Goal: Task Accomplishment & Management: Use online tool/utility

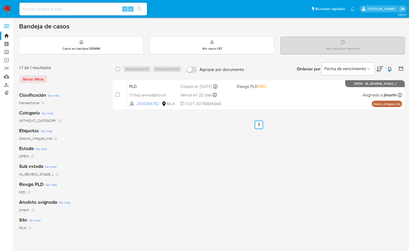
click at [387, 69] on button at bounding box center [390, 69] width 9 height 6
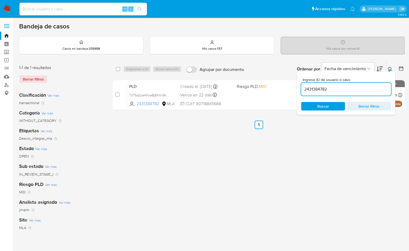
click at [358, 100] on div "Ingrese ID de usuario o caso 2431384782 Buscar Borrar filtros" at bounding box center [346, 92] width 98 height 43
click at [358, 87] on input "2431384782" at bounding box center [346, 89] width 90 height 7
click at [359, 87] on input "2431384782" at bounding box center [346, 89] width 90 height 7
paste input "1079319707"
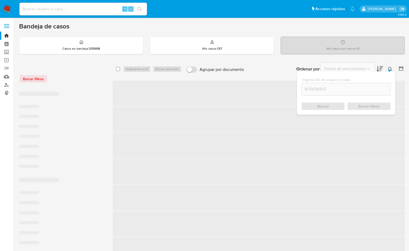
click at [391, 68] on icon at bounding box center [390, 69] width 4 height 4
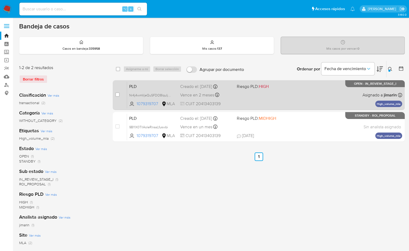
click at [345, 99] on div "PLD Nr4j4wmVjeQuSFDO8IquIjAa 1079319707 MLA Riesgo PLD: HIGH Creado el: 12/09/2…" at bounding box center [264, 95] width 275 height 27
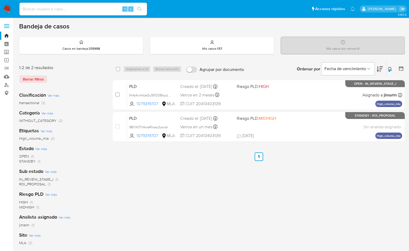
click at [392, 68] on button at bounding box center [390, 69] width 9 height 6
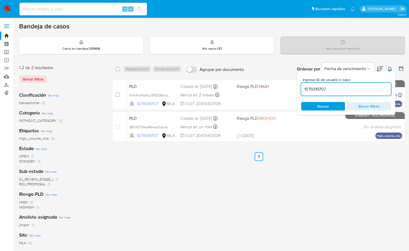
click at [363, 89] on input "1079319707" at bounding box center [346, 89] width 90 height 7
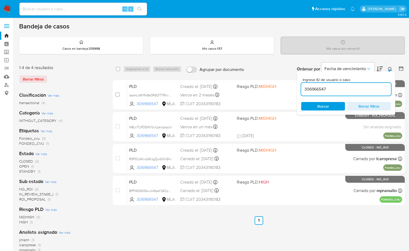
click at [389, 70] on div at bounding box center [389, 71] width 2 height 2
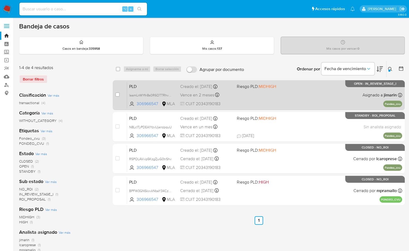
click at [326, 95] on div "PLD IaamLnWYfn8s0R6OTTRhvgnt 306966547 MLA Riesgo PLD: MIDHIGH Creado el: 12/09…" at bounding box center [264, 95] width 275 height 27
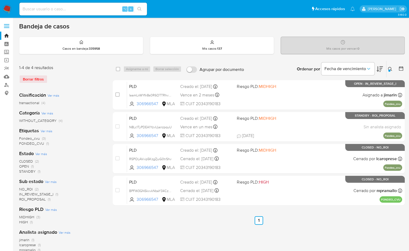
click at [393, 69] on button at bounding box center [390, 69] width 9 height 6
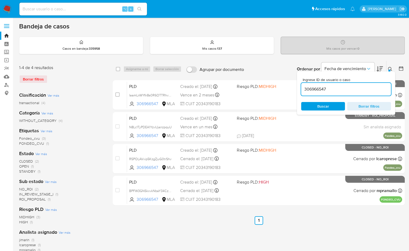
click at [377, 91] on input "306966547" at bounding box center [346, 89] width 90 height 7
type input "2369407249"
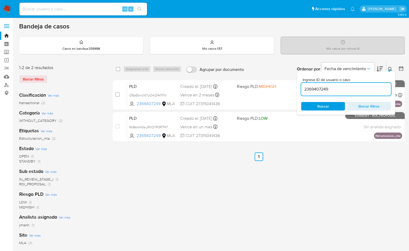
click at [388, 67] on icon at bounding box center [390, 69] width 4 height 4
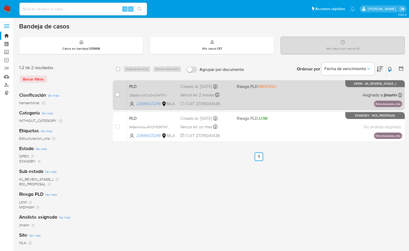
click at [327, 89] on div "PLD iZ6pEbviUtt7uOm2l4rTrTxl 2369407249 MLA Riesgo PLD: MIDHIGH Creado el: 12/0…" at bounding box center [264, 95] width 275 height 27
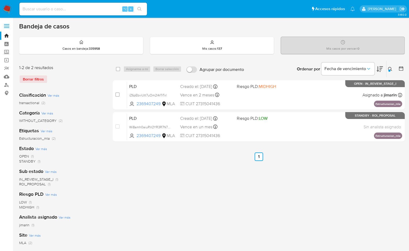
click at [237, 26] on div "Bandeja de casos" at bounding box center [212, 26] width 386 height 8
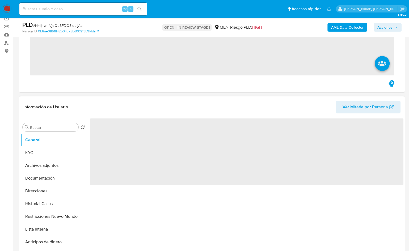
scroll to position [45, 0]
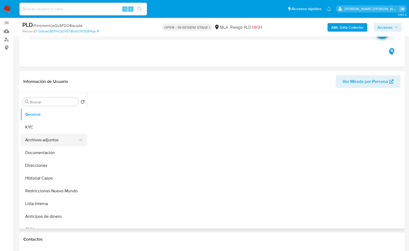
click at [53, 141] on button "Archivos adjuntos" at bounding box center [51, 140] width 62 height 13
select select "10"
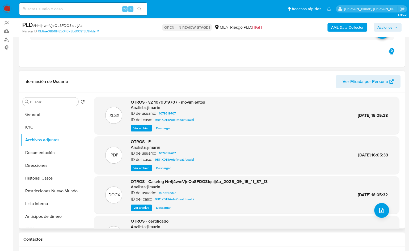
click at [142, 208] on span "Ver archivo" at bounding box center [141, 207] width 16 height 5
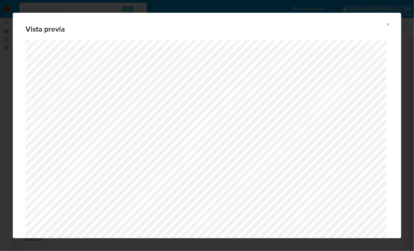
click at [392, 22] on button "Attachment preview" at bounding box center [388, 24] width 12 height 9
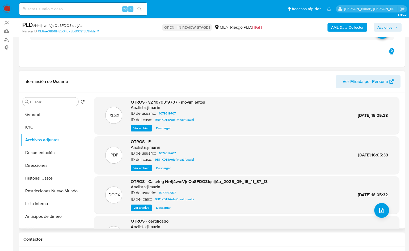
click at [389, 26] on span "Acciones" at bounding box center [384, 27] width 15 height 9
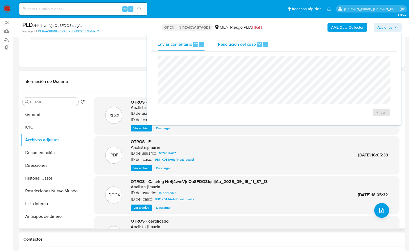
click at [232, 42] on span "Resolución del caso" at bounding box center [237, 44] width 38 height 6
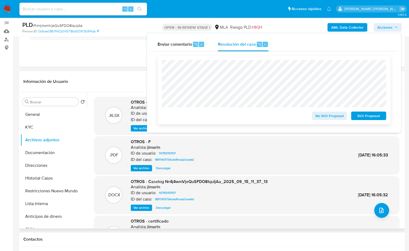
click at [373, 117] on span "ROI Proposal" at bounding box center [369, 115] width 28 height 7
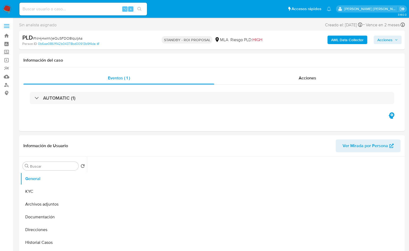
select select "10"
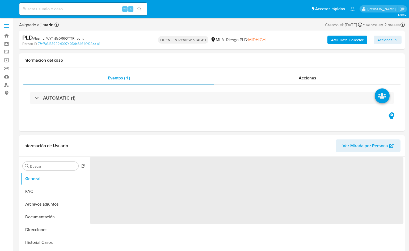
select select "10"
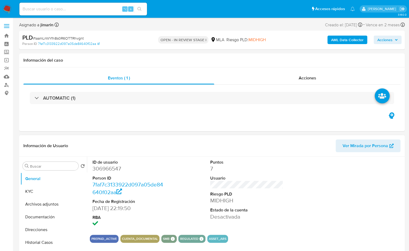
click at [106, 168] on dd "306966547" at bounding box center [128, 168] width 73 height 7
copy dd "306966547"
click at [43, 189] on button "KYC" at bounding box center [51, 191] width 62 height 13
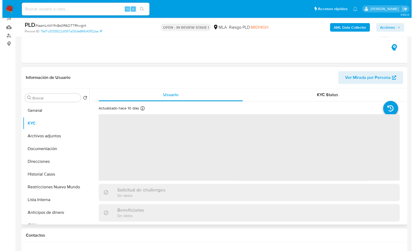
scroll to position [49, 0]
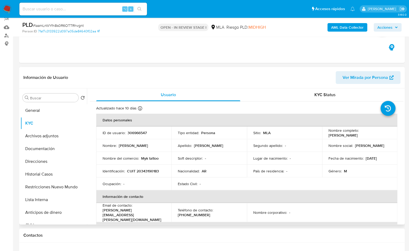
click at [151, 157] on p "Myk tattoo" at bounding box center [150, 158] width 18 height 5
click at [62, 183] on button "Restricciones Nuevo Mundo" at bounding box center [51, 187] width 62 height 13
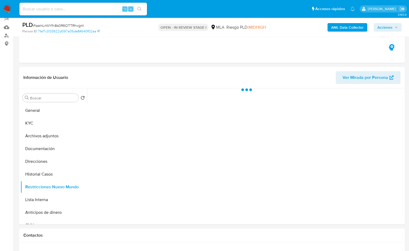
click at [338, 30] on b "AML Data Collector" at bounding box center [347, 27] width 32 height 9
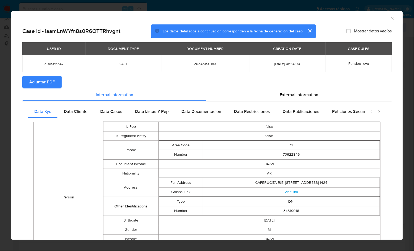
click at [45, 80] on span "Adjuntar PDF" at bounding box center [42, 82] width 26 height 12
click at [391, 18] on icon "Cerrar ventana" at bounding box center [392, 18] width 3 height 3
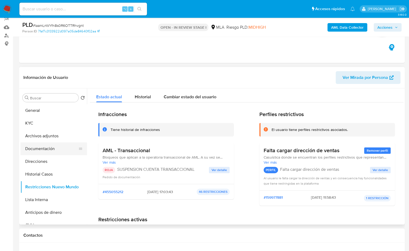
click at [50, 142] on button "Documentación" at bounding box center [51, 148] width 62 height 13
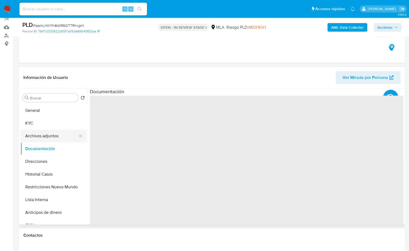
click at [50, 133] on button "Archivos adjuntos" at bounding box center [51, 136] width 62 height 13
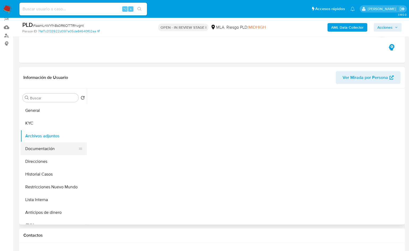
click at [49, 152] on button "Documentación" at bounding box center [51, 148] width 62 height 13
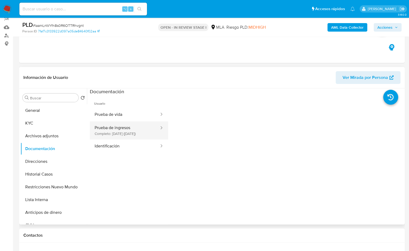
click at [139, 134] on button "Prueba de ingresos Completo: 20/10/2022 (hace 3 años)" at bounding box center [125, 130] width 70 height 18
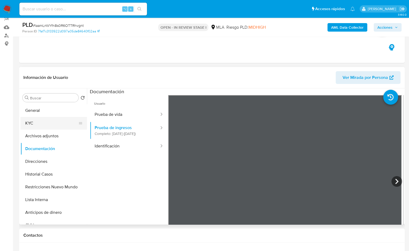
click at [51, 127] on button "KYC" at bounding box center [51, 123] width 62 height 13
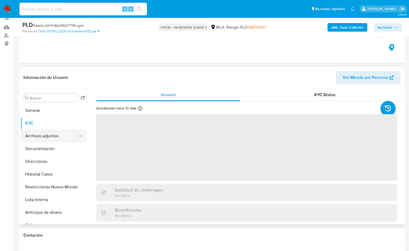
click at [51, 132] on button "Archivos adjuntos" at bounding box center [51, 136] width 62 height 13
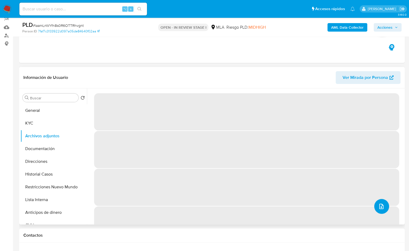
click at [381, 210] on button "upload-file" at bounding box center [381, 206] width 15 height 15
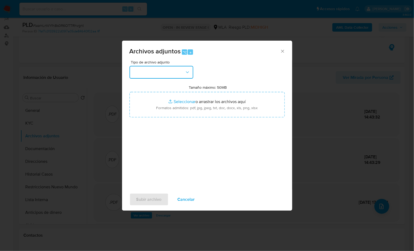
click at [160, 73] on button "button" at bounding box center [161, 72] width 64 height 13
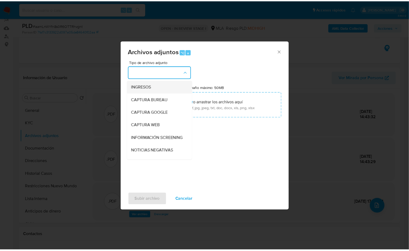
scroll to position [47, 0]
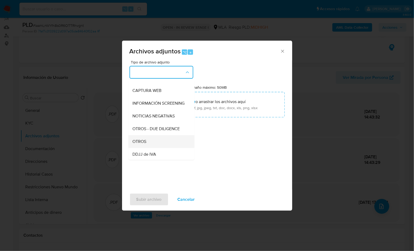
click at [149, 145] on div "OTROS" at bounding box center [160, 141] width 54 height 13
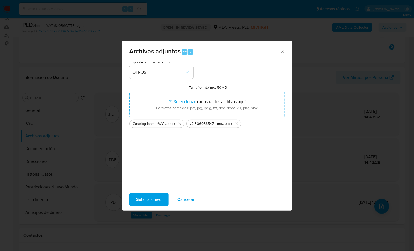
click at [148, 200] on span "Subir archivo" at bounding box center [148, 200] width 25 height 12
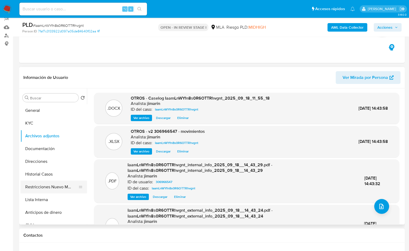
click at [54, 187] on button "Restricciones Nuevo Mundo" at bounding box center [51, 187] width 62 height 13
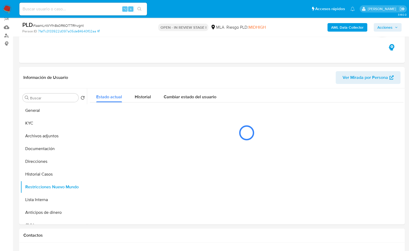
click at [388, 33] on div "AML Data Collector Acciones" at bounding box center [339, 27] width 125 height 12
click at [387, 30] on span "Acciones" at bounding box center [384, 27] width 15 height 9
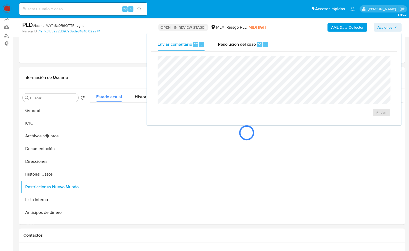
click at [242, 53] on div "Enviar" at bounding box center [274, 87] width 246 height 70
click at [242, 50] on div "Resolución del caso ⌥ r" at bounding box center [243, 44] width 51 height 14
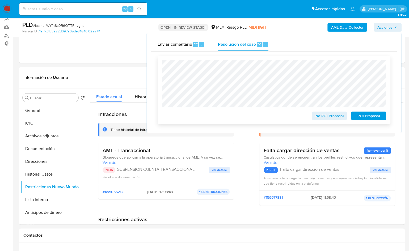
click at [366, 116] on span "ROI Proposal" at bounding box center [369, 115] width 28 height 7
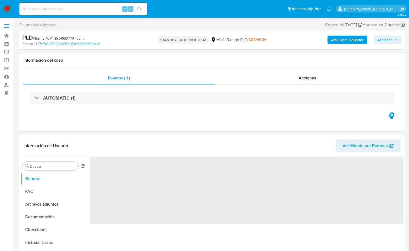
select select "10"
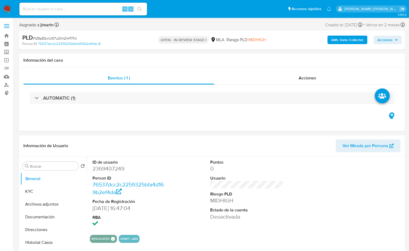
click at [69, 40] on span "# iZ6pEbviUtt7uOm2l4rTrTxl" at bounding box center [55, 38] width 44 height 5
copy span "iZ6pEbviUtt7uOm2l4rTrTxl"
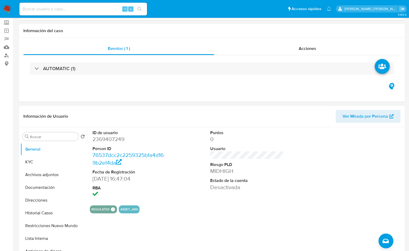
scroll to position [71, 0]
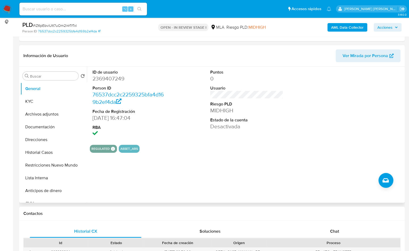
click at [112, 81] on dd "2369407249" at bounding box center [128, 78] width 73 height 7
copy dd "2369407249"
click at [331, 219] on div "Contactos" at bounding box center [212, 214] width 386 height 14
drag, startPoint x: 336, startPoint y: 227, endPoint x: 338, endPoint y: 225, distance: 3.0
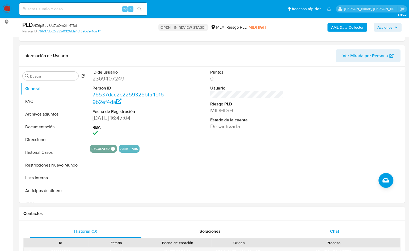
click at [336, 228] on span "Chat" at bounding box center [334, 231] width 9 height 6
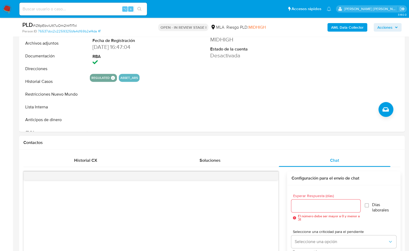
scroll to position [93, 0]
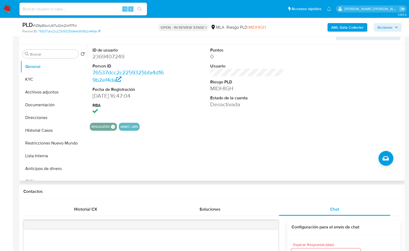
drag, startPoint x: 63, startPoint y: 138, endPoint x: 90, endPoint y: 146, distance: 27.8
click at [63, 138] on button "Restricciones Nuevo Mundo" at bounding box center [53, 143] width 66 height 13
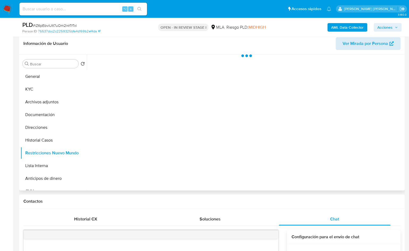
scroll to position [83, 0]
click at [338, 25] on b "AML Data Collector" at bounding box center [347, 27] width 32 height 9
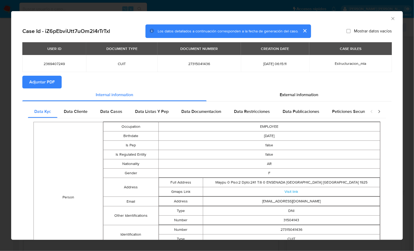
click at [45, 83] on span "Adjuntar PDF" at bounding box center [42, 82] width 26 height 12
click at [390, 18] on icon "Cerrar ventana" at bounding box center [392, 18] width 5 height 5
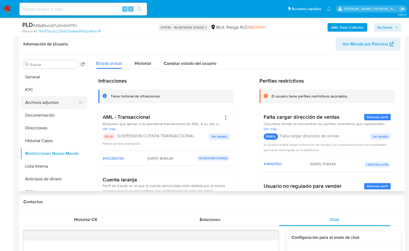
click at [42, 103] on button "Archivos adjuntos" at bounding box center [51, 102] width 62 height 13
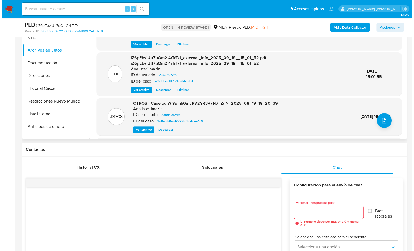
scroll to position [135, 0]
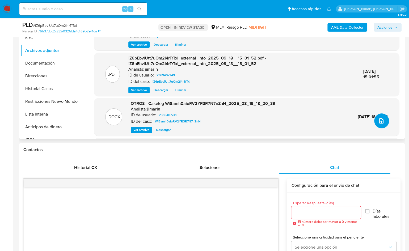
click at [378, 121] on icon "upload-file" at bounding box center [381, 121] width 6 height 6
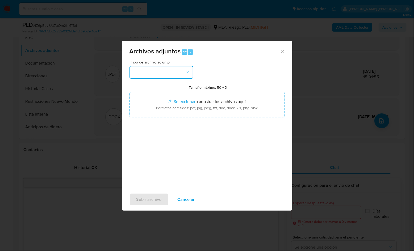
click at [140, 67] on button "button" at bounding box center [161, 72] width 64 height 13
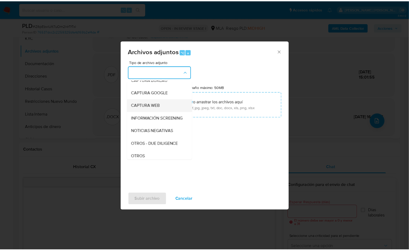
scroll to position [40, 0]
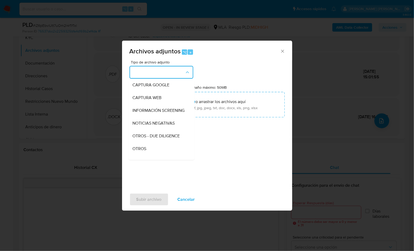
click at [147, 153] on div "OTROS" at bounding box center [160, 148] width 54 height 13
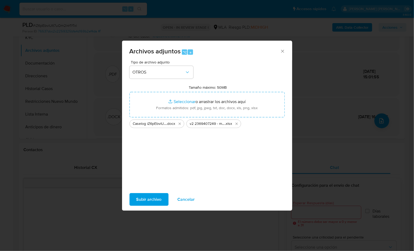
click at [150, 200] on span "Subir archivo" at bounding box center [148, 200] width 25 height 12
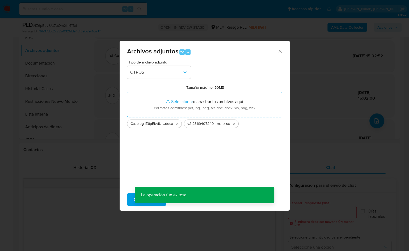
click at [391, 26] on span "Acciones" at bounding box center [384, 27] width 15 height 9
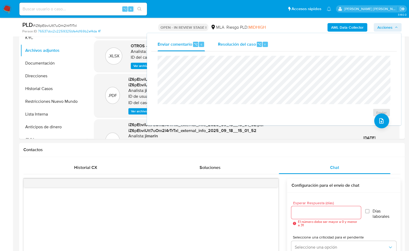
click at [257, 46] on div "⌥" at bounding box center [259, 44] width 5 height 5
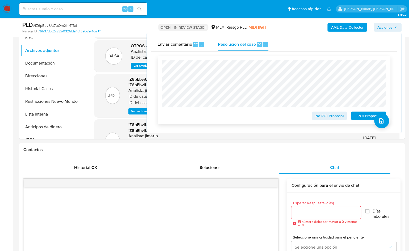
click at [358, 117] on span "ROI Proposal" at bounding box center [369, 115] width 28 height 7
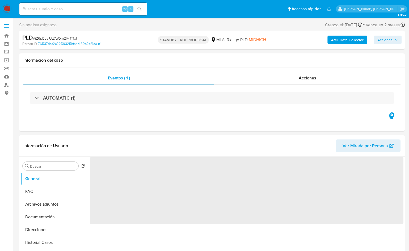
select select "10"
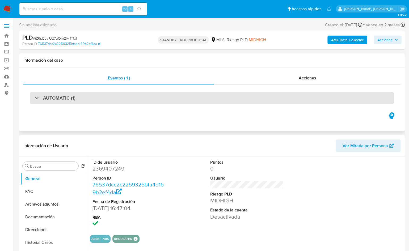
click at [351, 98] on div "AUTOMATIC (1)" at bounding box center [212, 98] width 364 height 12
